Goal: Task Accomplishment & Management: Use online tool/utility

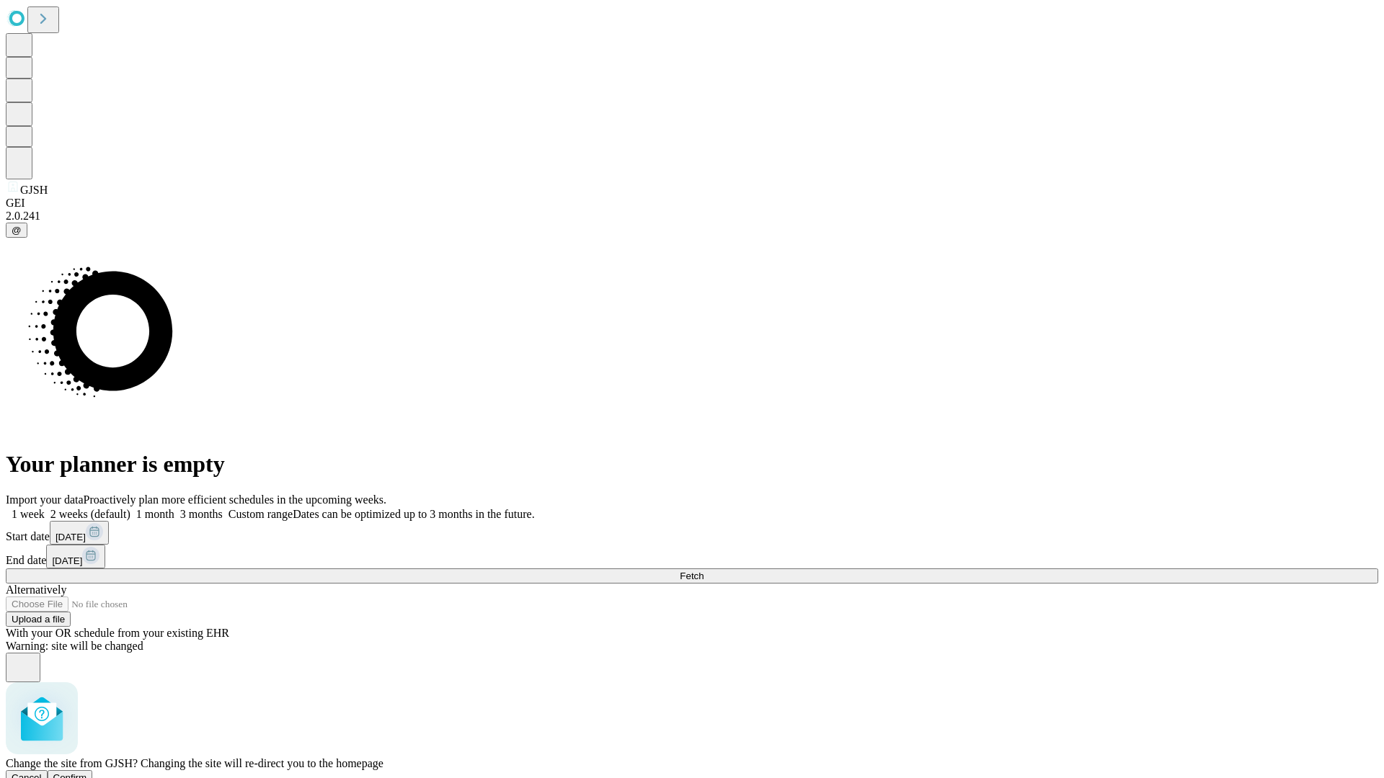
click at [87, 773] on span "Confirm" at bounding box center [70, 778] width 34 height 11
click at [174, 508] on label "1 month" at bounding box center [152, 514] width 44 height 12
click at [703, 571] on span "Fetch" at bounding box center [692, 576] width 24 height 11
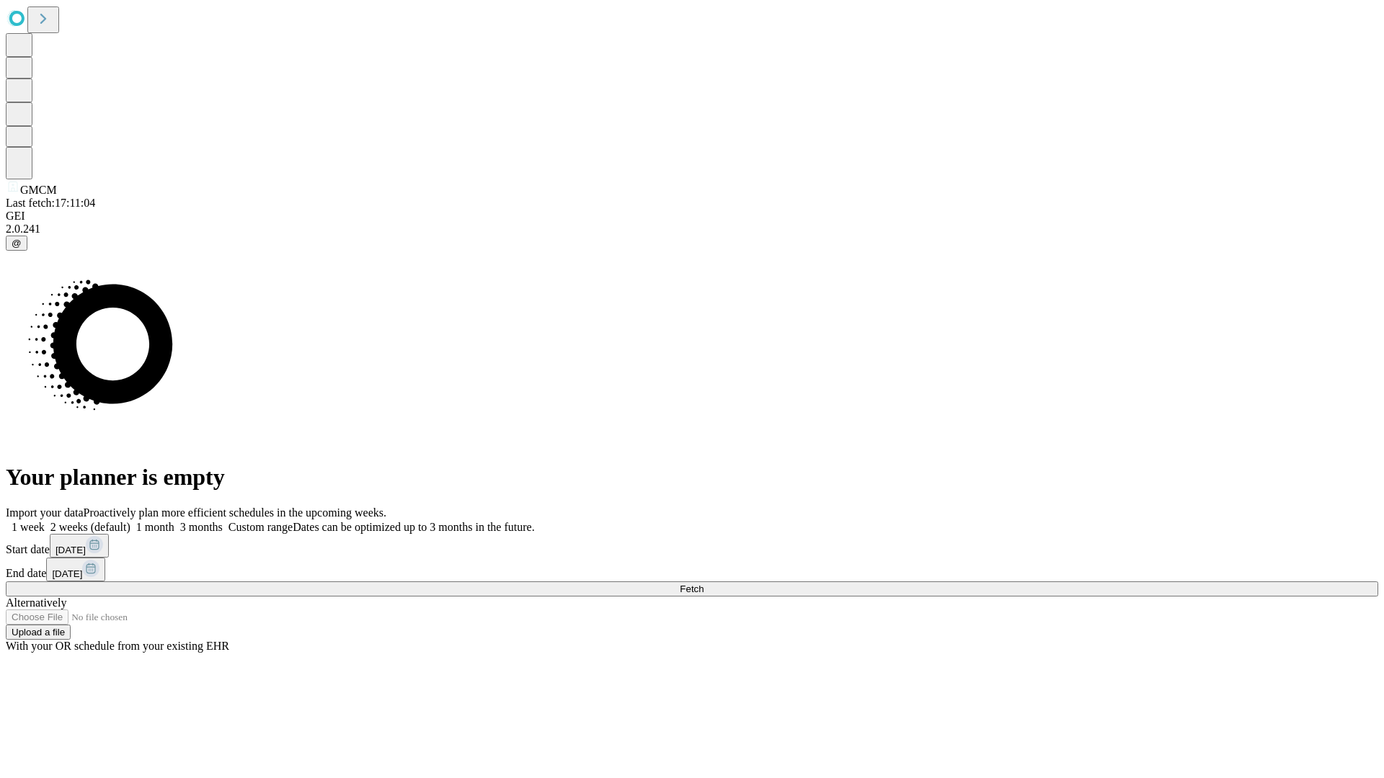
click at [174, 521] on label "1 month" at bounding box center [152, 527] width 44 height 12
click at [703, 584] on span "Fetch" at bounding box center [692, 589] width 24 height 11
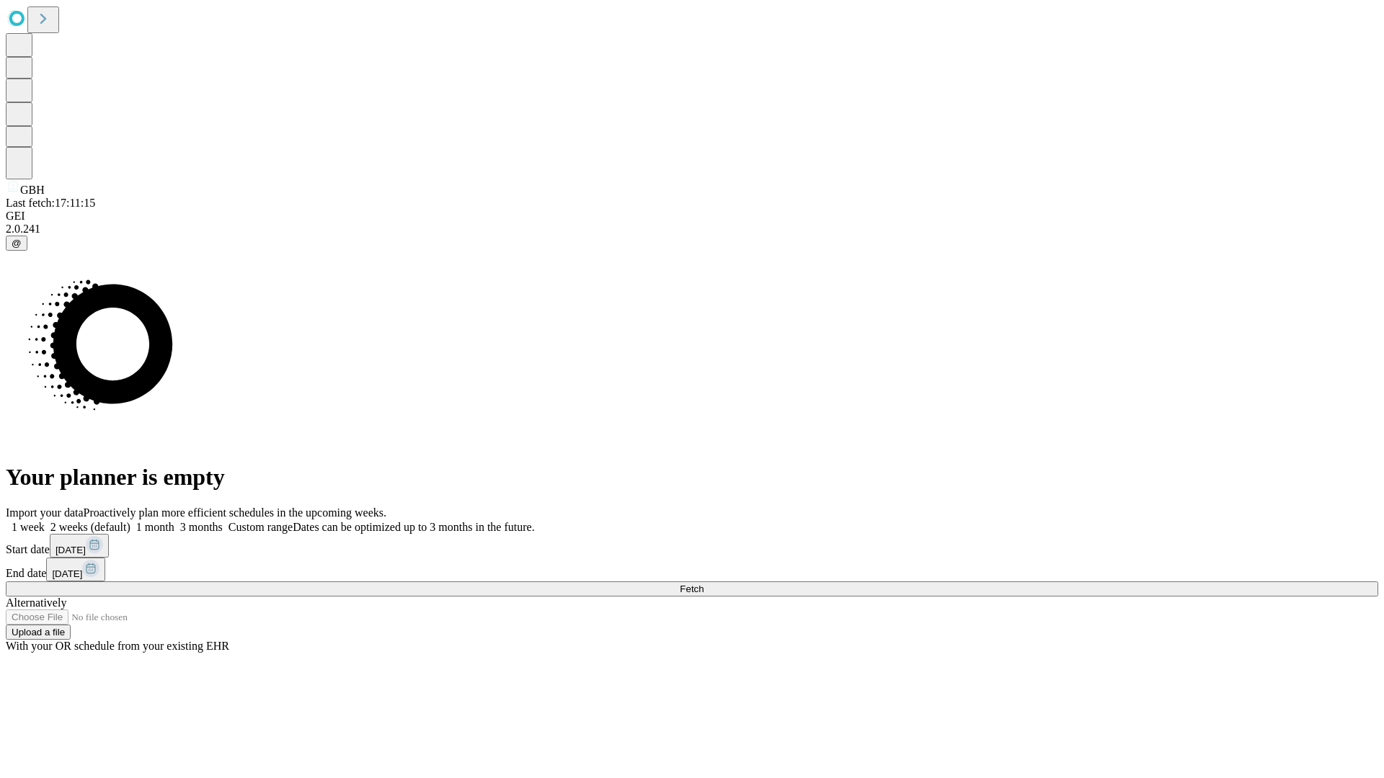
click at [703, 584] on span "Fetch" at bounding box center [692, 589] width 24 height 11
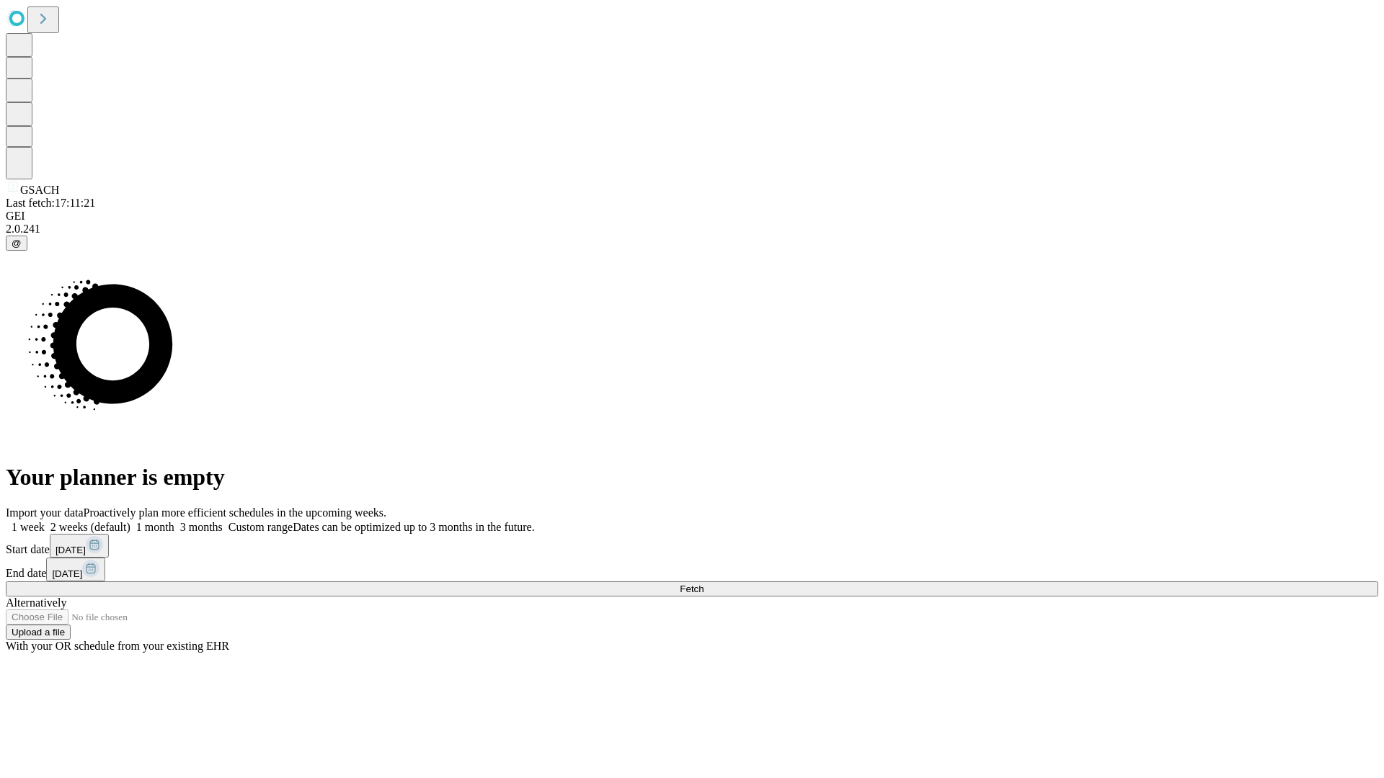
click at [703, 584] on span "Fetch" at bounding box center [692, 589] width 24 height 11
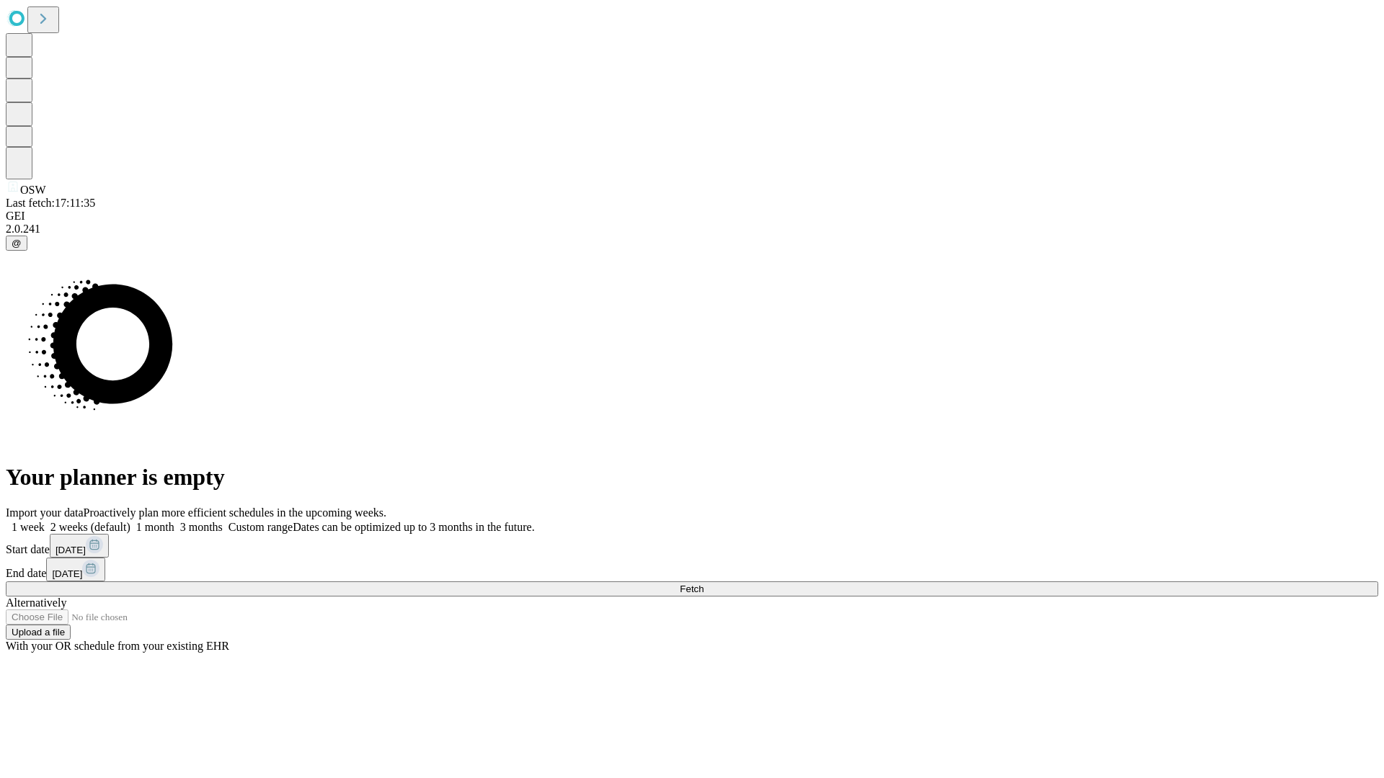
click at [174, 521] on label "1 month" at bounding box center [152, 527] width 44 height 12
click at [703, 584] on span "Fetch" at bounding box center [692, 589] width 24 height 11
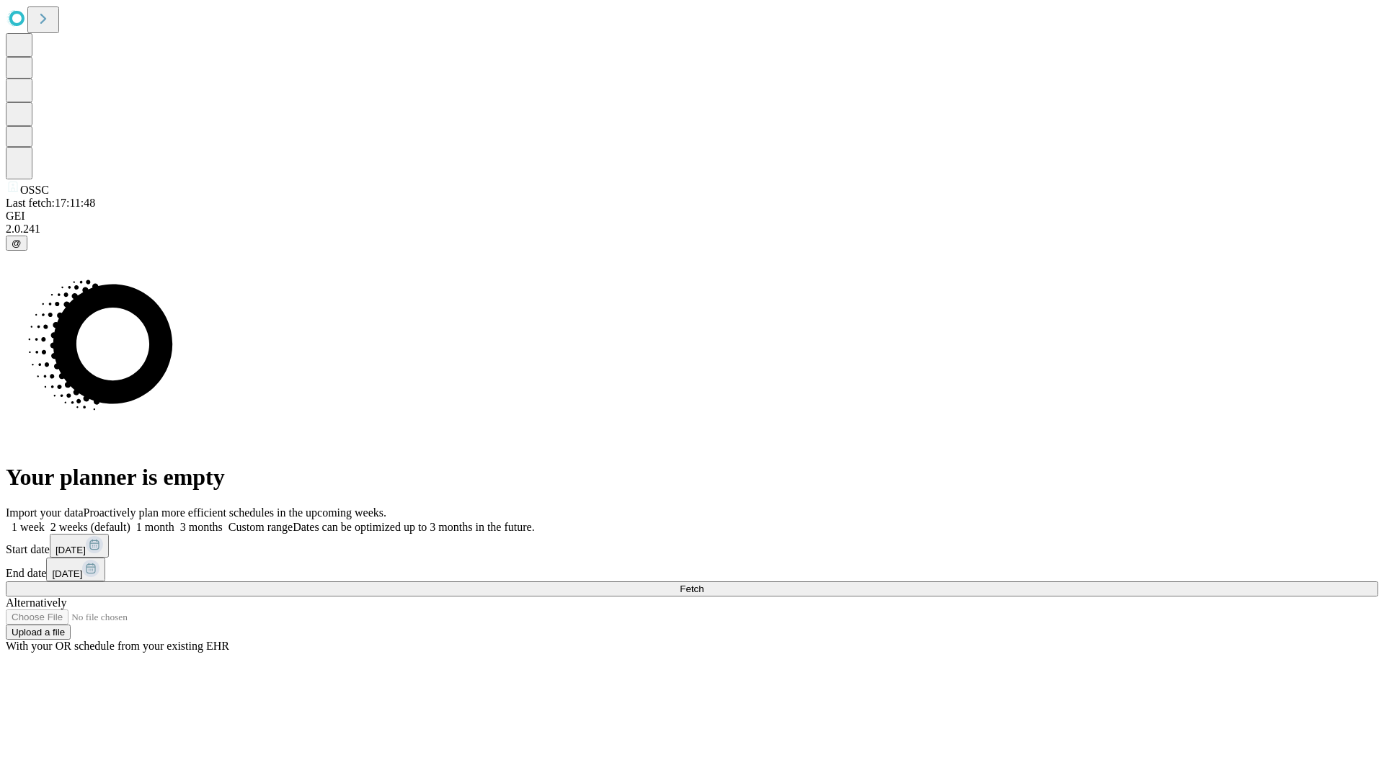
click at [703, 584] on span "Fetch" at bounding box center [692, 589] width 24 height 11
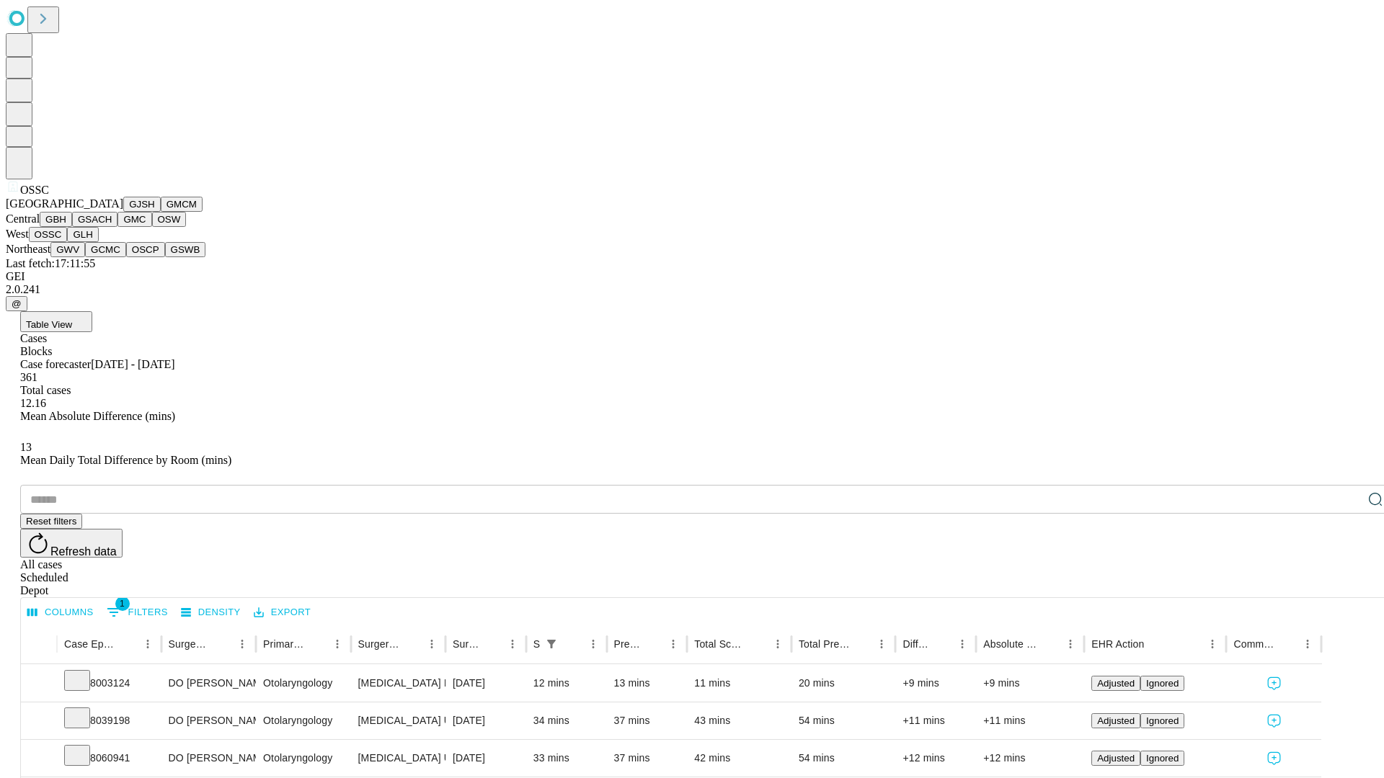
click at [98, 242] on button "GLH" at bounding box center [82, 234] width 31 height 15
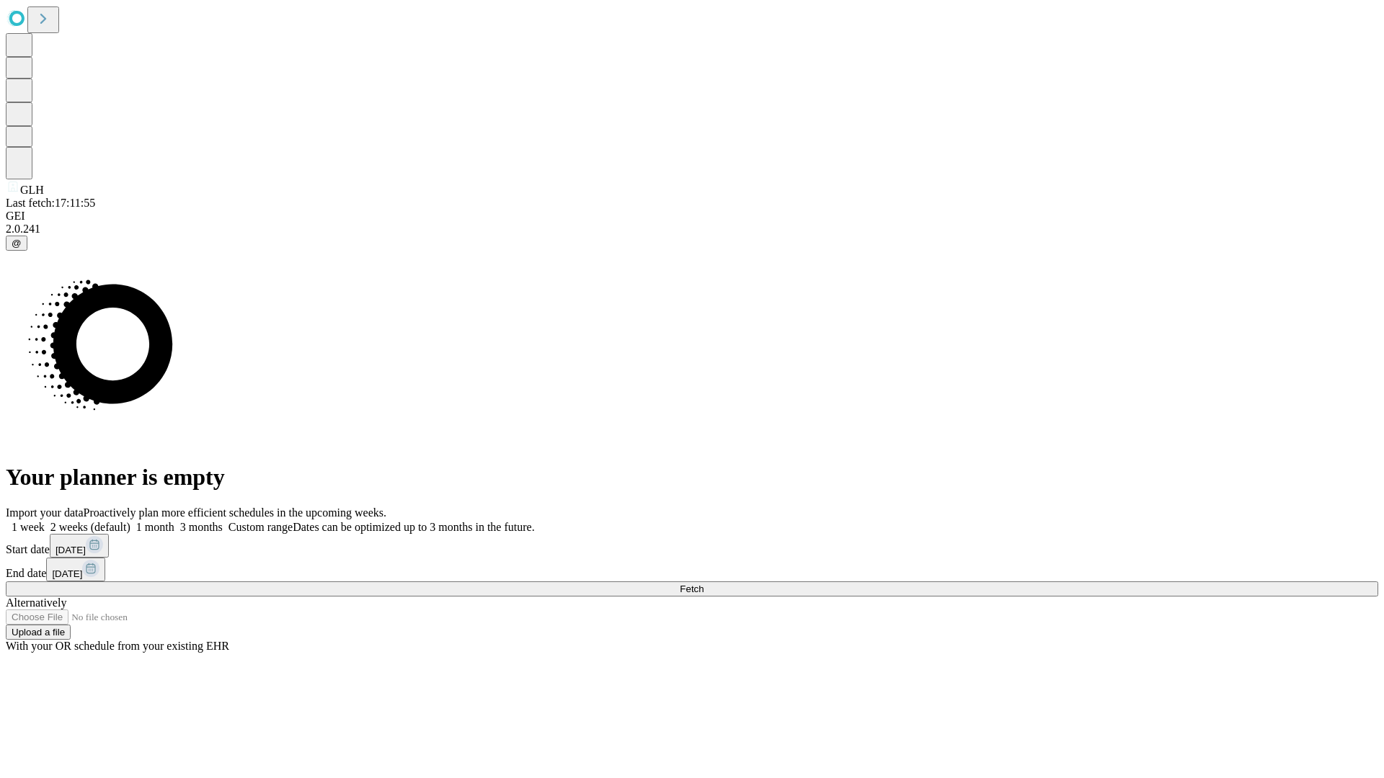
click at [174, 521] on label "1 month" at bounding box center [152, 527] width 44 height 12
click at [703, 584] on span "Fetch" at bounding box center [692, 589] width 24 height 11
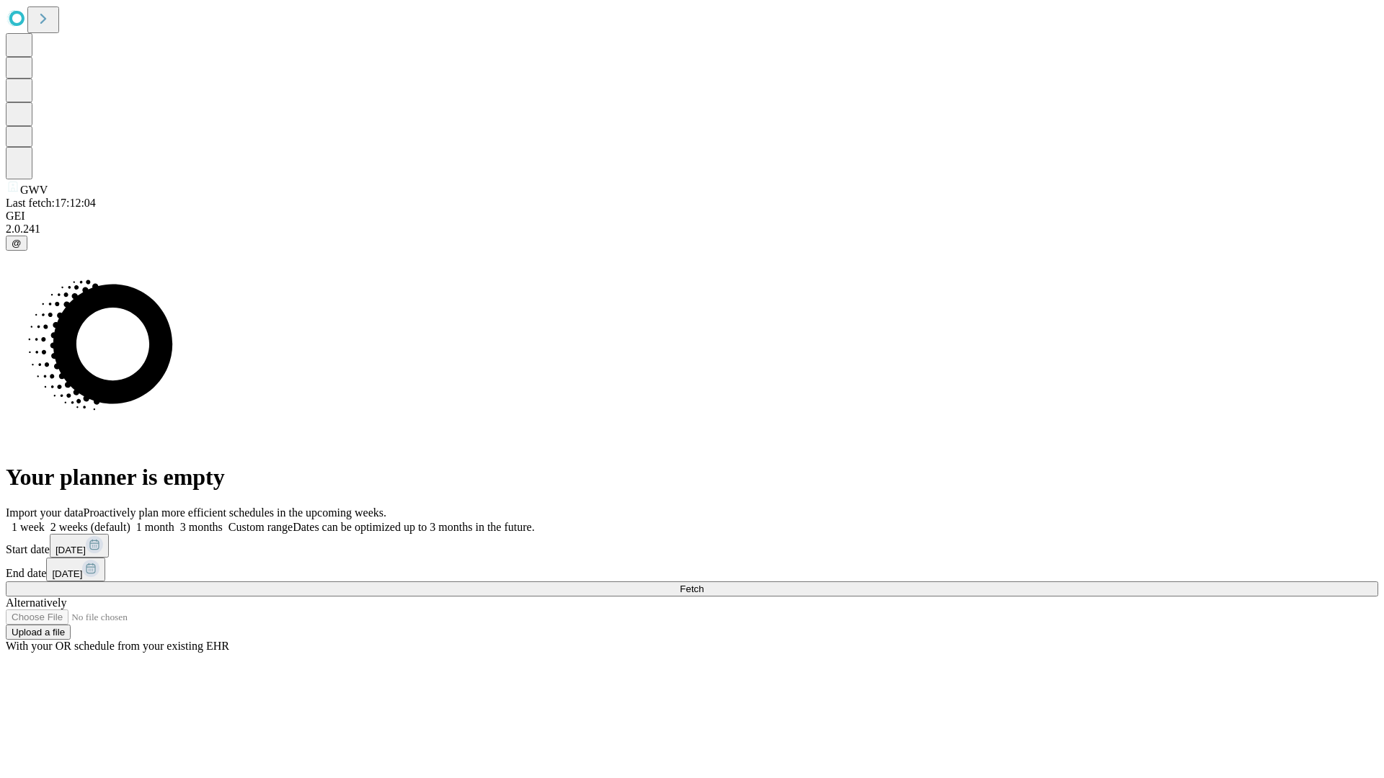
click at [174, 521] on label "1 month" at bounding box center [152, 527] width 44 height 12
click at [703, 584] on span "Fetch" at bounding box center [692, 589] width 24 height 11
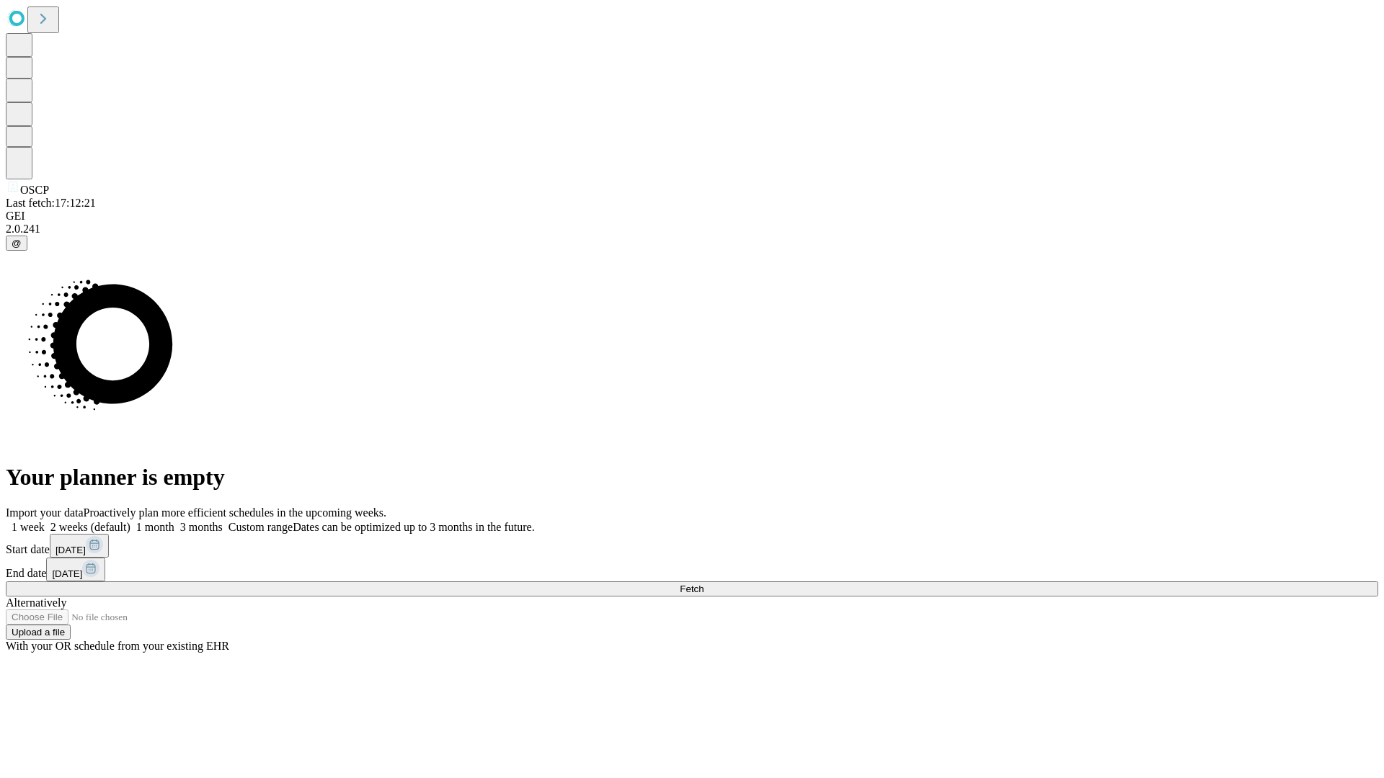
click at [174, 521] on label "1 month" at bounding box center [152, 527] width 44 height 12
click at [703, 584] on span "Fetch" at bounding box center [692, 589] width 24 height 11
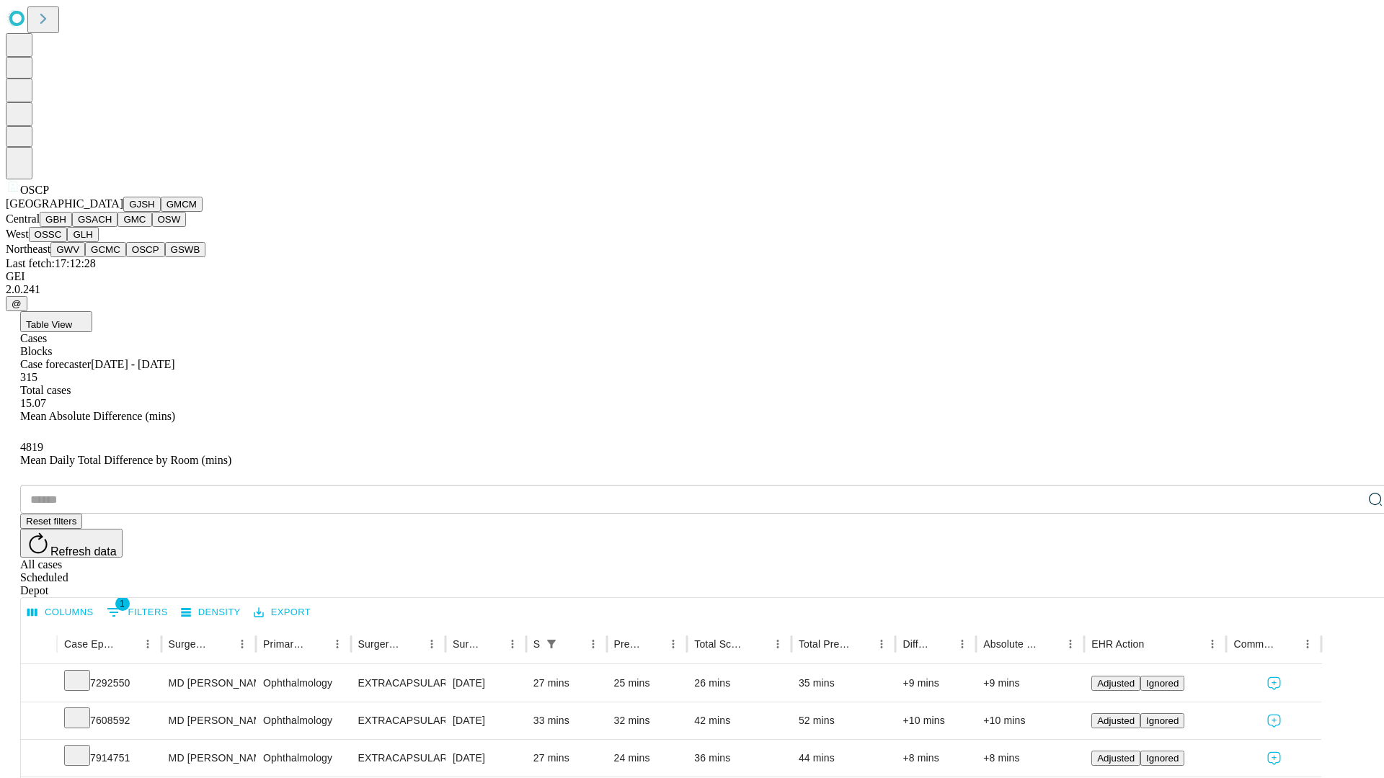
click at [165, 257] on button "GSWB" at bounding box center [185, 249] width 41 height 15
